Goal: Transaction & Acquisition: Subscribe to service/newsletter

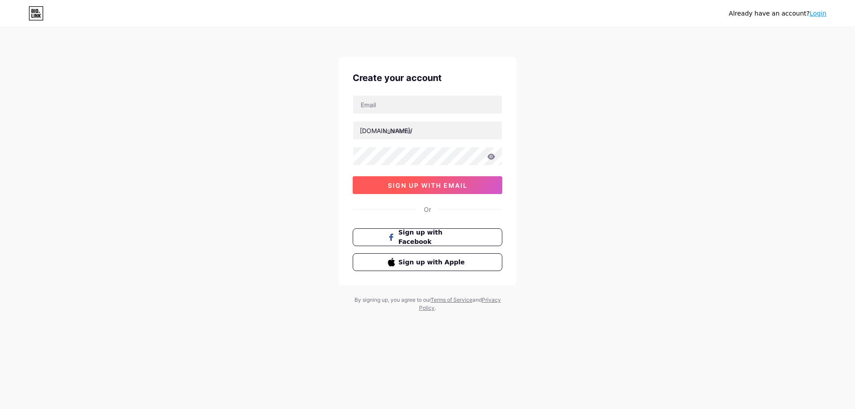
click at [445, 187] on span "sign up with email" at bounding box center [428, 186] width 80 height 8
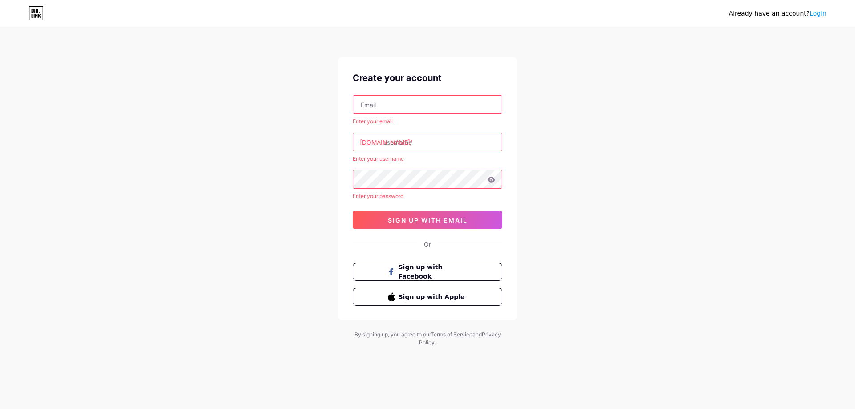
click at [415, 100] on input "text" at bounding box center [427, 105] width 149 height 18
type input "[EMAIL_ADDRESS][DOMAIN_NAME]"
click at [417, 139] on input "text" at bounding box center [427, 142] width 149 height 18
type input "n"
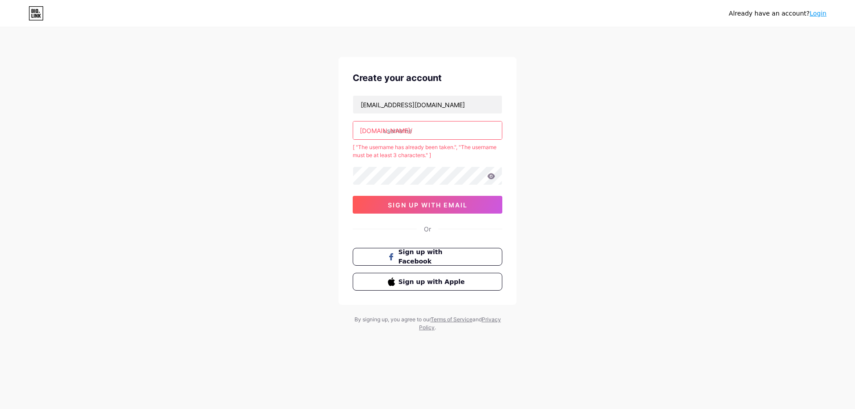
click at [420, 137] on input "text" at bounding box center [427, 131] width 149 height 18
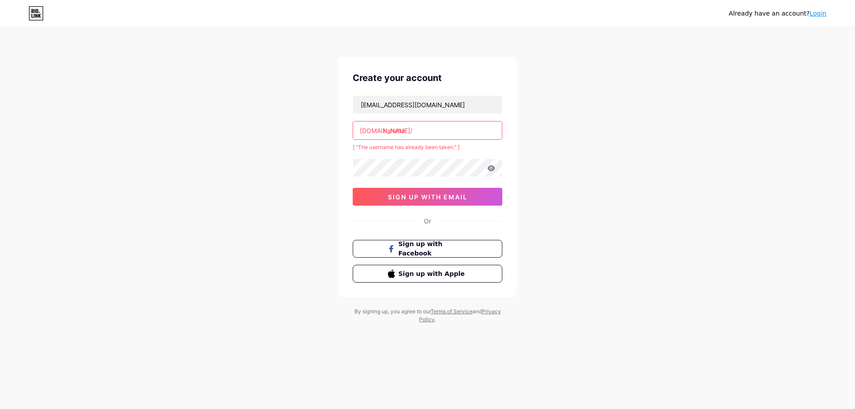
click at [431, 132] on input "hahaha" at bounding box center [427, 131] width 149 height 18
click at [430, 132] on input "hahaha" at bounding box center [427, 131] width 149 height 18
drag, startPoint x: 428, startPoint y: 132, endPoint x: 370, endPoint y: 130, distance: 57.5
click at [370, 130] on div "bio.link/ hahaha" at bounding box center [428, 130] width 150 height 19
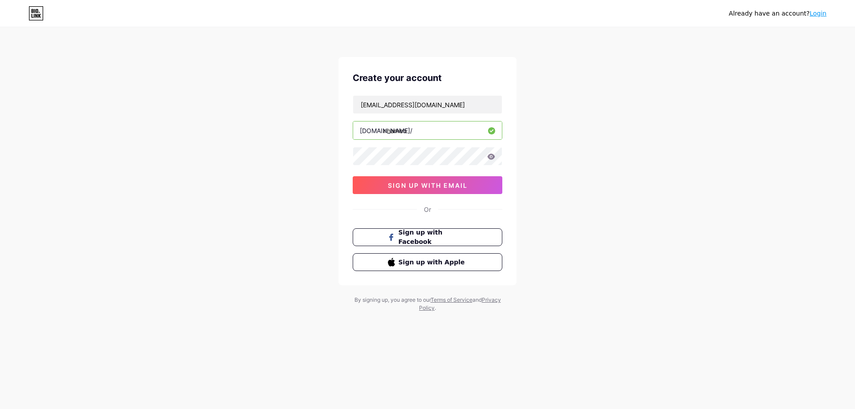
type input "nhameo"
click at [475, 191] on button "sign up with email" at bounding box center [428, 185] width 150 height 18
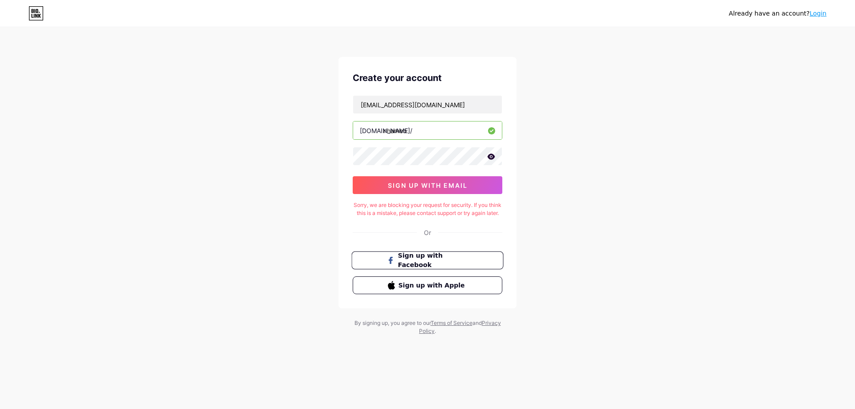
click at [438, 270] on button "Sign up with Facebook" at bounding box center [427, 260] width 152 height 18
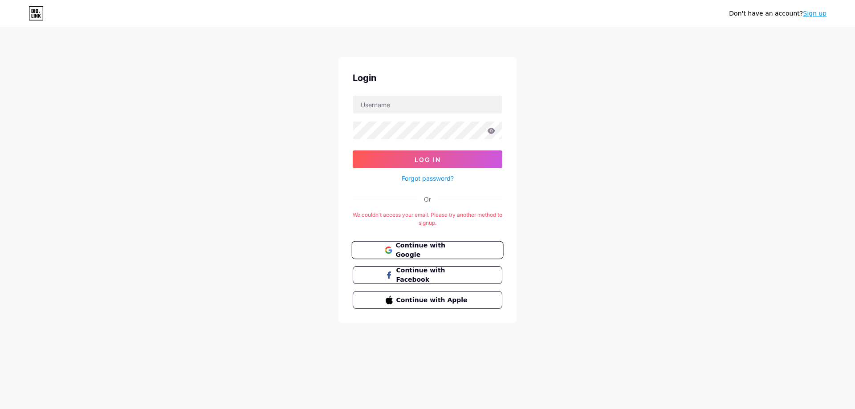
click at [451, 255] on button "Continue with Google" at bounding box center [427, 250] width 152 height 18
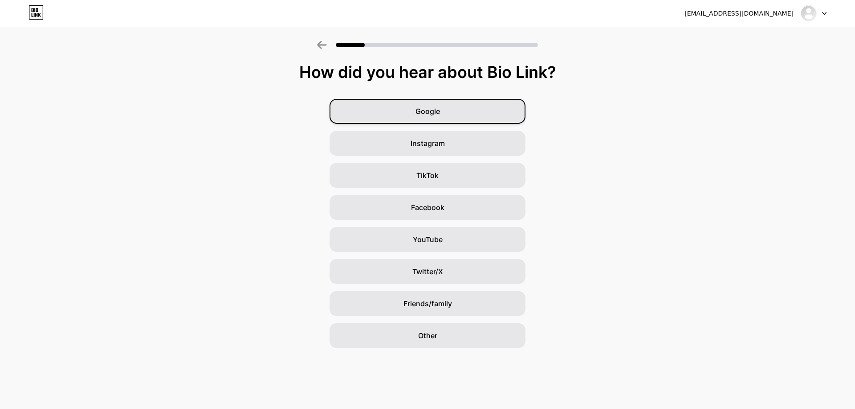
click at [438, 109] on span "Google" at bounding box center [427, 111] width 24 height 11
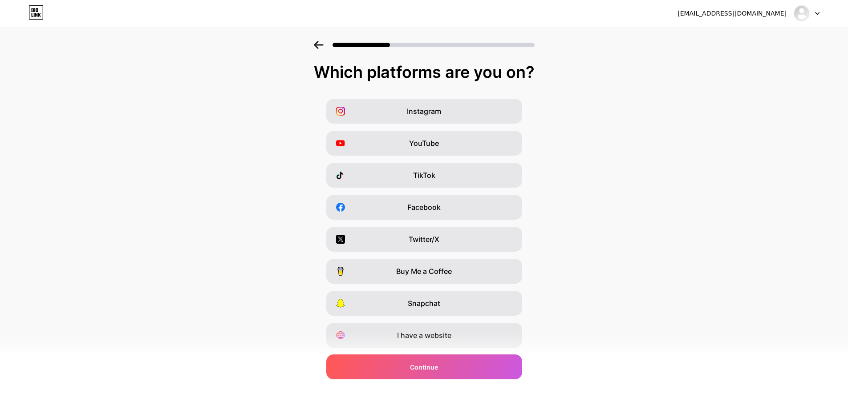
click at [444, 142] on div "YouTube" at bounding box center [424, 143] width 196 height 25
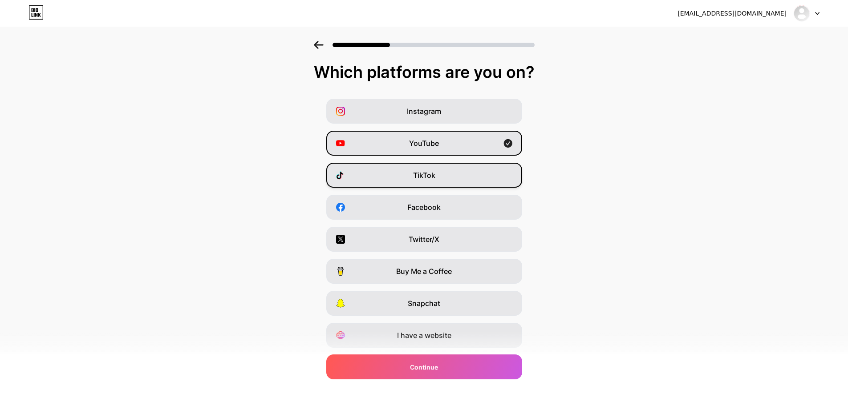
click at [448, 181] on div "TikTok" at bounding box center [424, 175] width 196 height 25
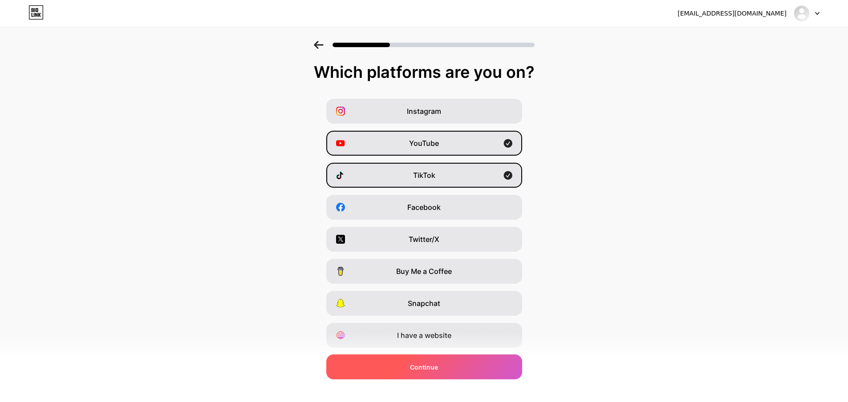
click at [447, 368] on div "Continue" at bounding box center [424, 367] width 196 height 25
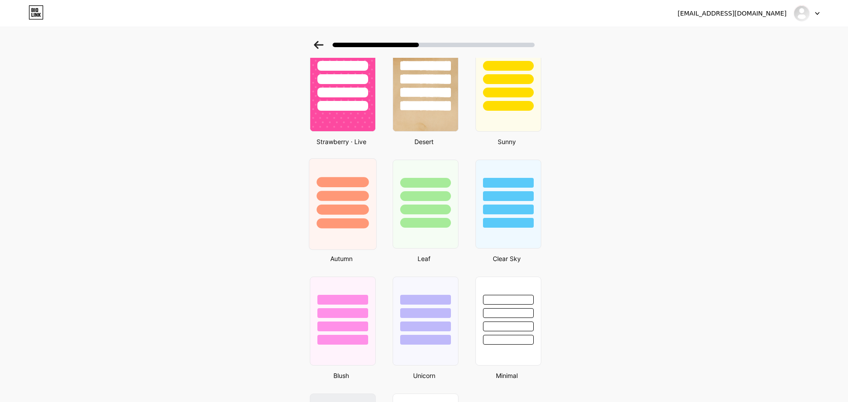
scroll to position [267, 0]
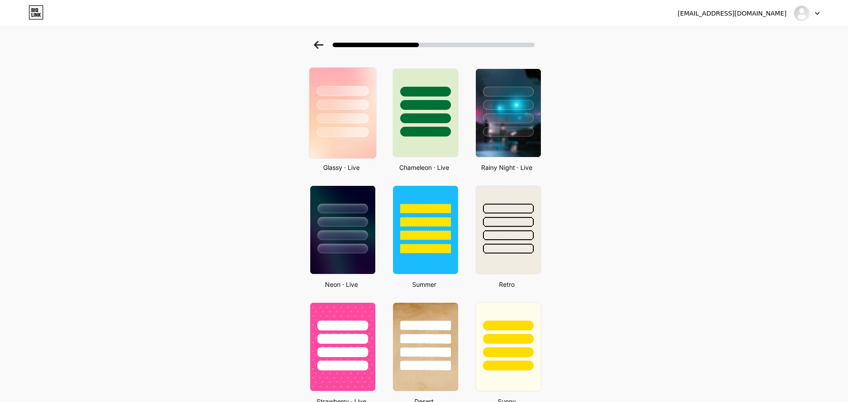
click at [349, 138] on img at bounding box center [342, 113] width 67 height 91
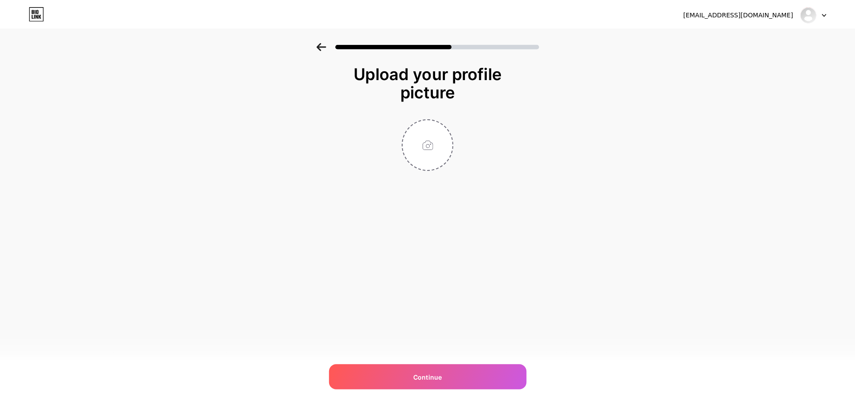
scroll to position [0, 0]
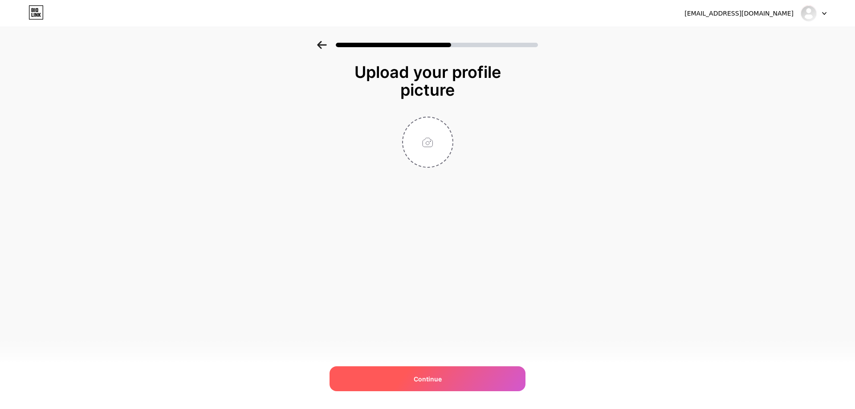
click at [452, 385] on div "Continue" at bounding box center [427, 378] width 196 height 25
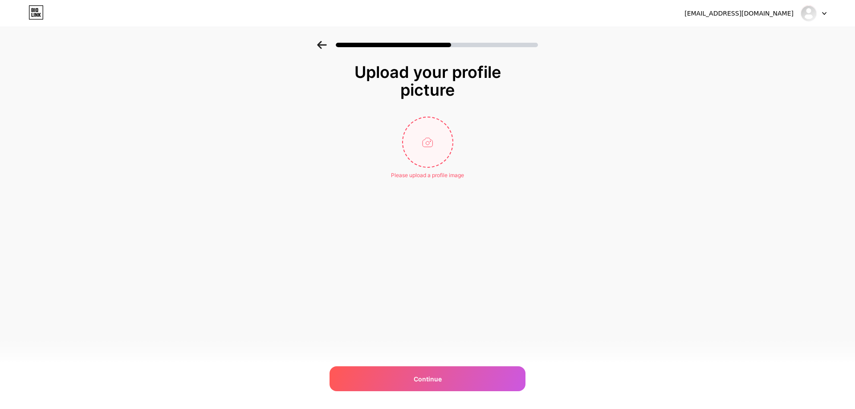
click at [429, 130] on input "file" at bounding box center [427, 142] width 49 height 49
type input "C:\fakepath\z6325409781699_415578527f5c4bbae6a7417cc970fe80.jpg"
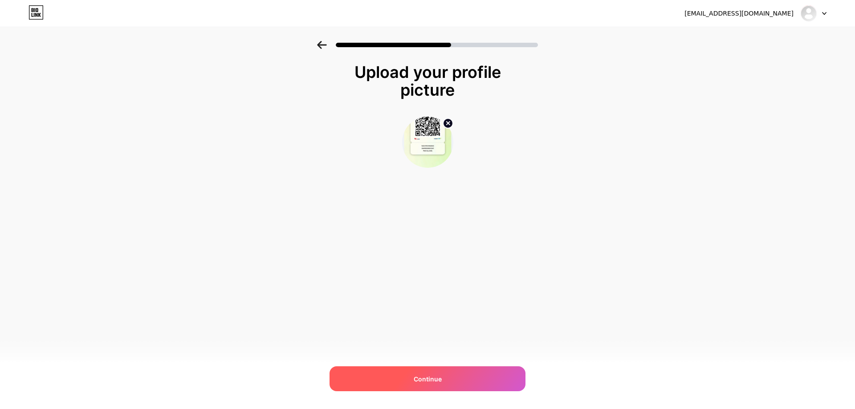
click at [452, 382] on div "Continue" at bounding box center [427, 378] width 196 height 25
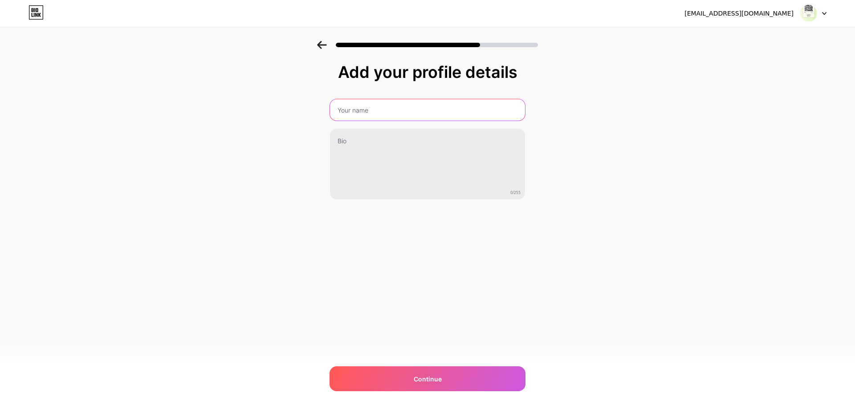
click at [425, 110] on input "text" at bounding box center [427, 109] width 195 height 21
type input "Méo House"
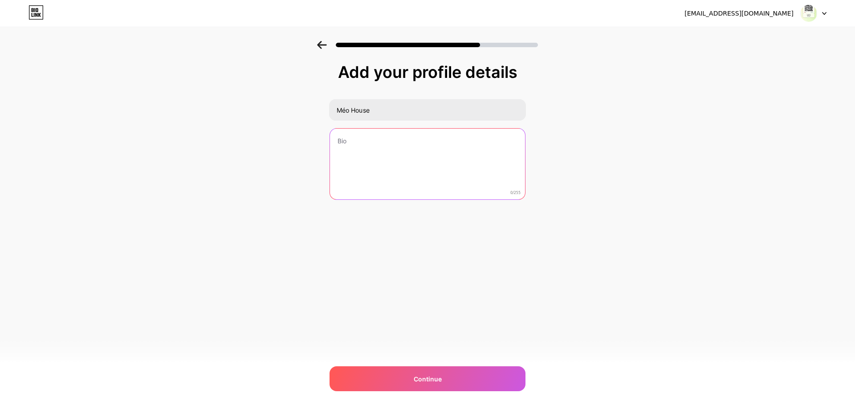
click at [438, 139] on textarea at bounding box center [427, 165] width 195 height 72
type textarea "T"
type textarea "Chia sẻ Thiết kế miễn phí"
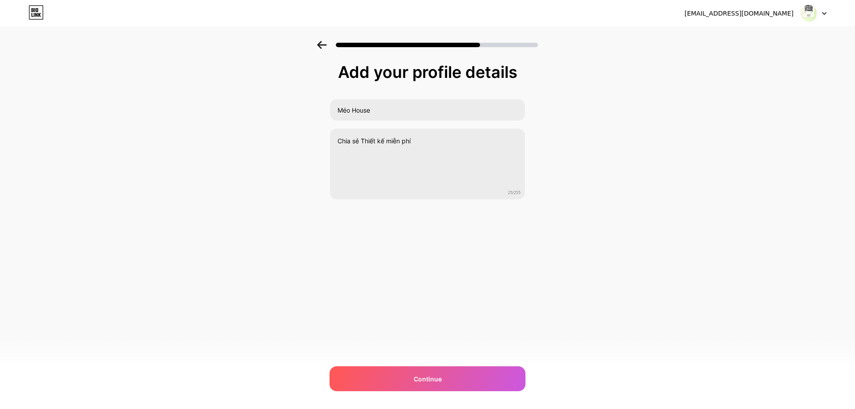
click at [421, 359] on div "[EMAIL_ADDRESS][DOMAIN_NAME] Logout Link Copied Add your profile details Méo Ho…" at bounding box center [427, 204] width 855 height 409
click at [422, 379] on span "Continue" at bounding box center [428, 378] width 28 height 9
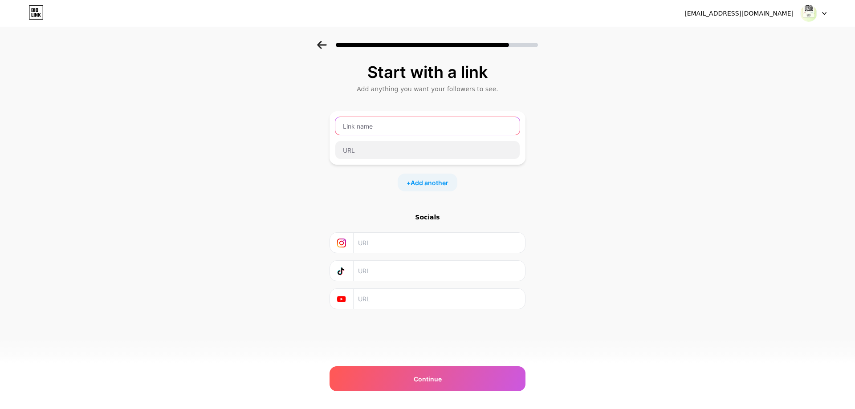
click at [403, 131] on input "text" at bounding box center [427, 126] width 184 height 18
type input "Méo House"
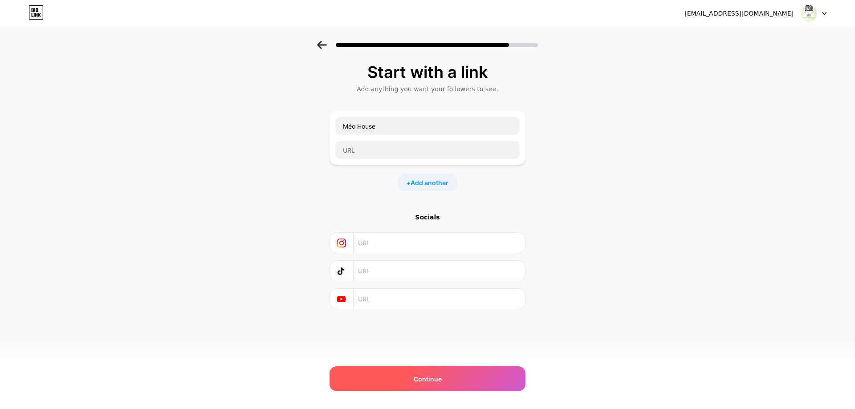
click at [414, 385] on div "Continue" at bounding box center [427, 378] width 196 height 25
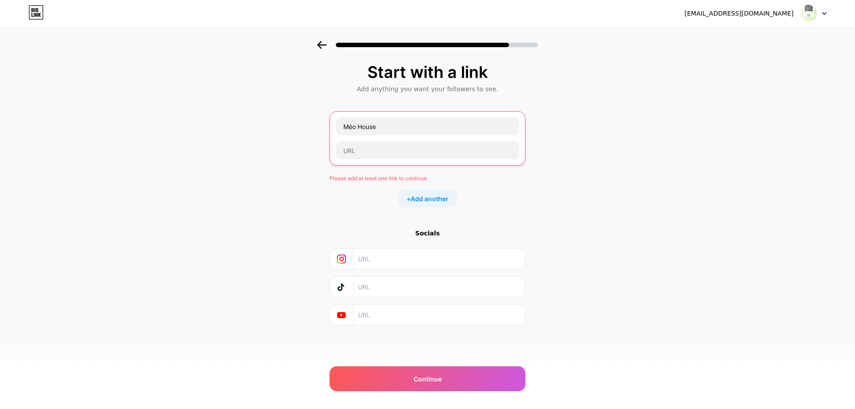
click at [404, 160] on div "Méo House" at bounding box center [427, 138] width 196 height 54
click at [406, 154] on input "text" at bounding box center [427, 151] width 183 height 18
click at [406, 290] on input "text" at bounding box center [439, 287] width 162 height 20
click at [809, 14] on img at bounding box center [808, 13] width 17 height 17
click at [593, 72] on div "Start with a link Add anything you want your followers to see. Méo House Please…" at bounding box center [427, 205] width 855 height 329
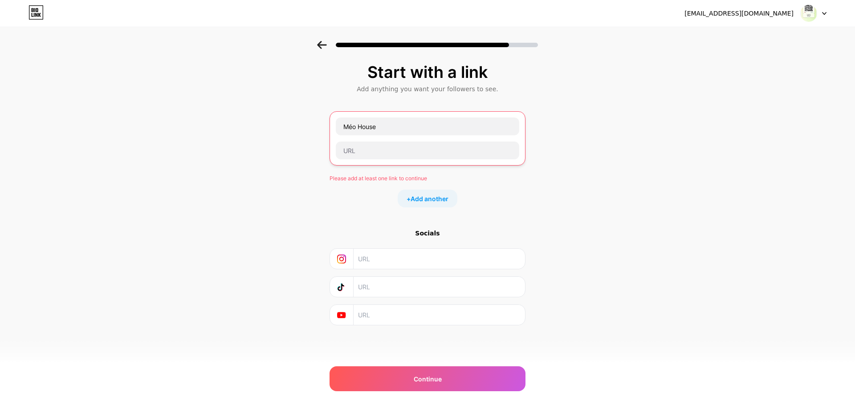
click at [390, 290] on input "text" at bounding box center [439, 287] width 162 height 20
click at [378, 285] on input "text" at bounding box center [439, 287] width 162 height 20
paste input "[URL][DOMAIN_NAME]"
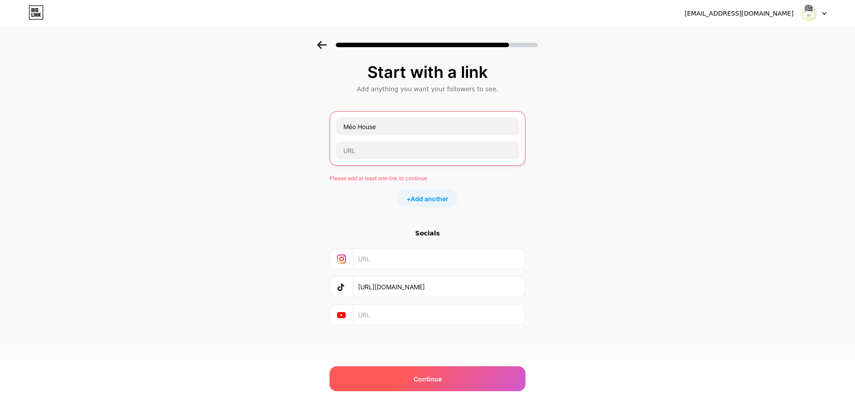
type input "[URL][DOMAIN_NAME]"
click at [409, 377] on div "Continue" at bounding box center [427, 378] width 196 height 25
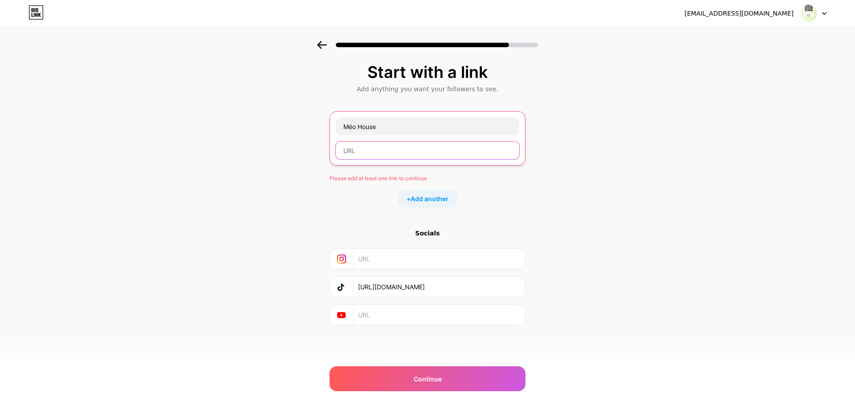
click at [369, 149] on input "text" at bounding box center [427, 151] width 183 height 18
paste input "[URL][DOMAIN_NAME]"
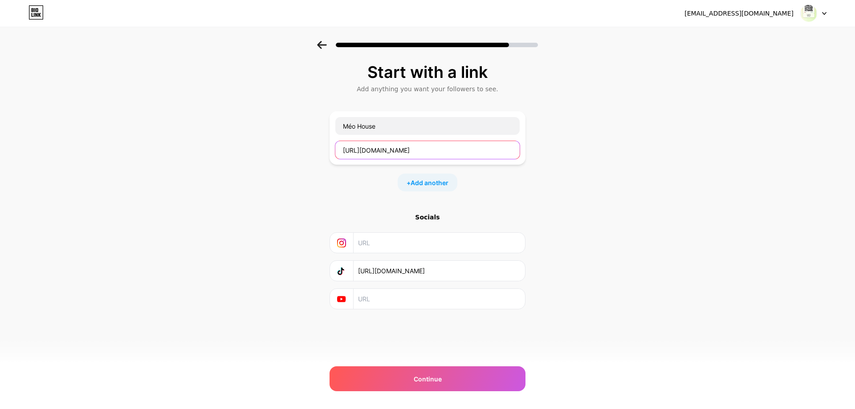
type input "[URL][DOMAIN_NAME]"
drag, startPoint x: 431, startPoint y: 358, endPoint x: 431, endPoint y: 374, distance: 15.6
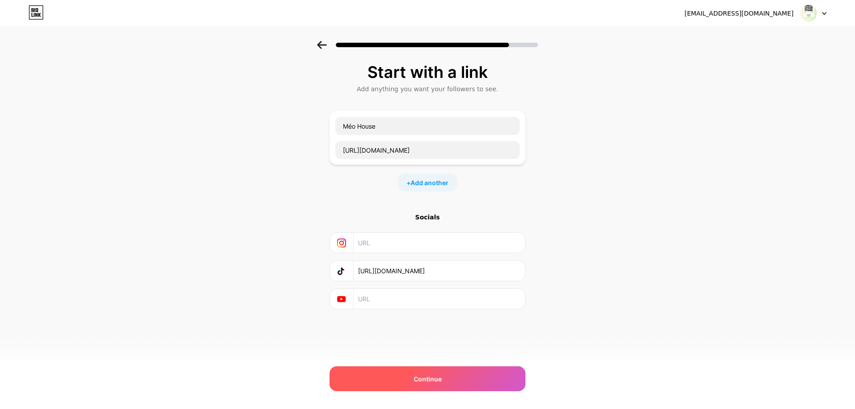
click at [431, 359] on div "[EMAIL_ADDRESS][DOMAIN_NAME] Logout Link Copied Start with a link Add anything …" at bounding box center [427, 204] width 855 height 409
click at [430, 375] on span "Continue" at bounding box center [428, 378] width 28 height 9
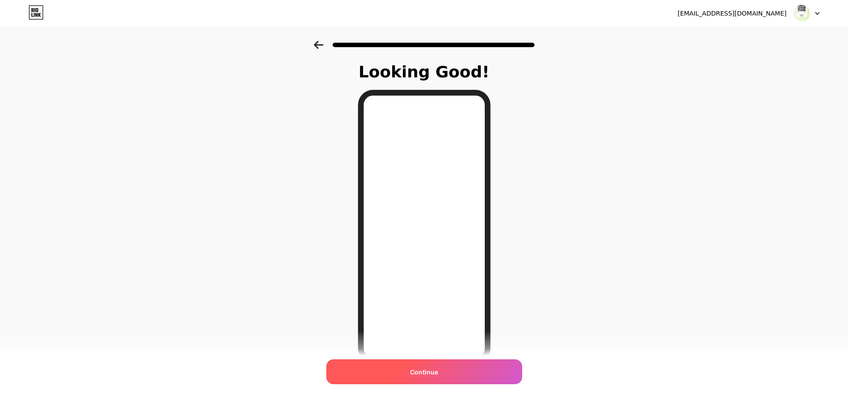
click at [430, 377] on span "Continue" at bounding box center [424, 372] width 28 height 9
